Goal: Transaction & Acquisition: Purchase product/service

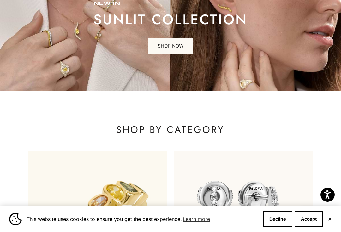
scroll to position [82, 0]
click at [302, 227] on button "Accept" at bounding box center [308, 220] width 28 height 16
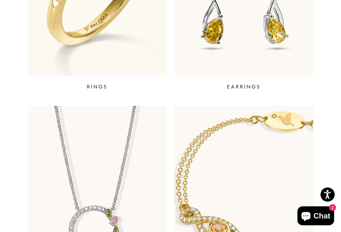
scroll to position [339, 0]
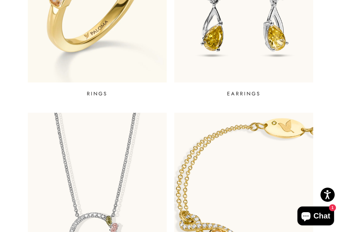
click at [254, 94] on p "EARRINGS" at bounding box center [244, 94] width 34 height 8
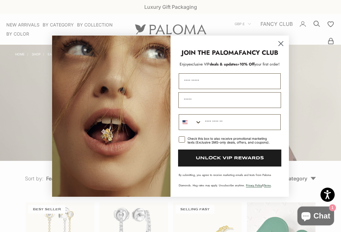
click at [278, 43] on circle "Close dialog" at bounding box center [280, 43] width 10 height 10
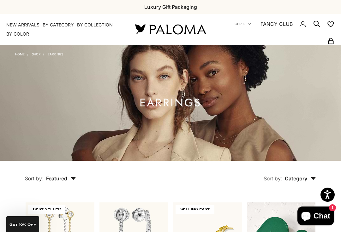
click at [285, 44] on nav "GBP £ Country [GEOGRAPHIC_DATA] (AFN ؋) [GEOGRAPHIC_DATA] (EUR €) [GEOGRAPHIC_D…" at bounding box center [278, 29] width 114 height 31
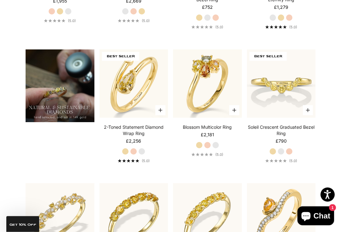
scroll to position [422, 0]
